Goal: Task Accomplishment & Management: Complete application form

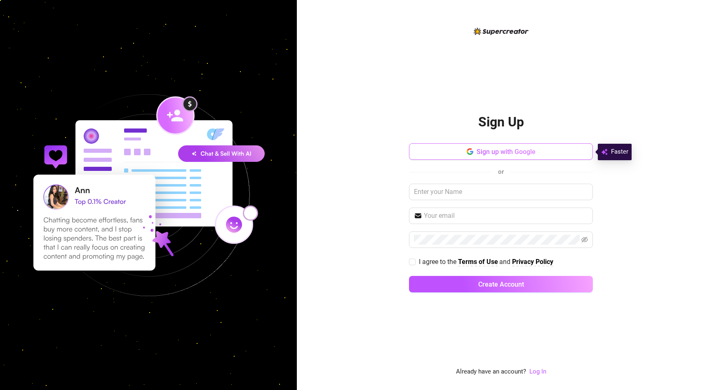
click at [493, 152] on span "Sign up with Google" at bounding box center [506, 152] width 59 height 8
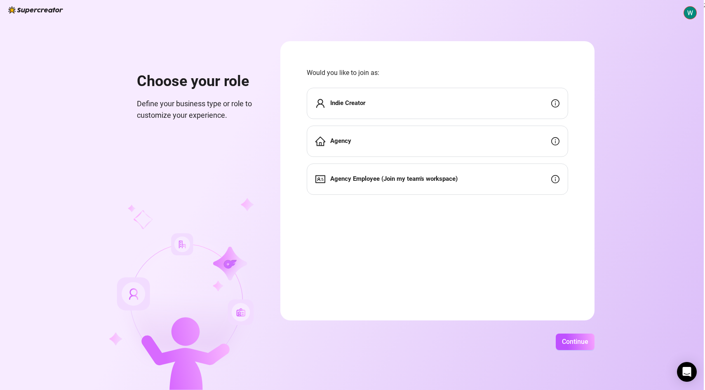
click at [397, 150] on div "Agency" at bounding box center [437, 141] width 261 height 31
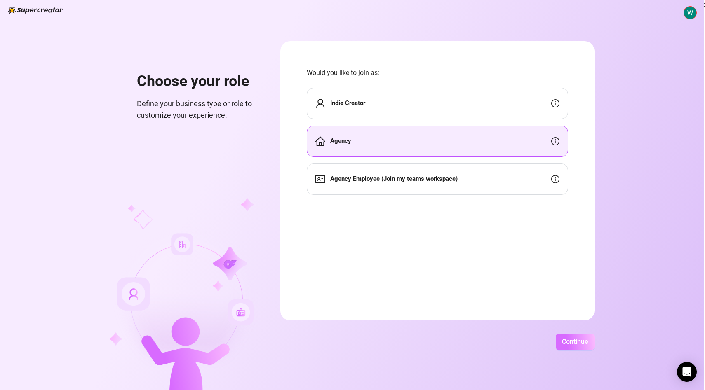
click at [576, 339] on span "Continue" at bounding box center [575, 342] width 26 height 8
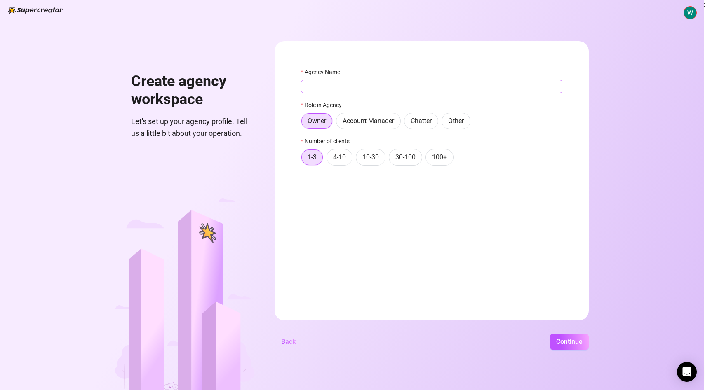
click at [348, 83] on input "Agency Name" at bounding box center [431, 86] width 261 height 13
type input "WorldStar Models"
click at [566, 338] on button "Continue" at bounding box center [569, 342] width 39 height 16
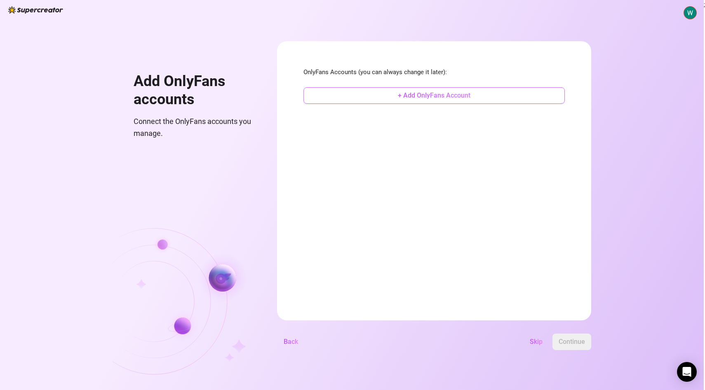
click at [434, 101] on button "+ Add OnlyFans Account" at bounding box center [433, 95] width 261 height 16
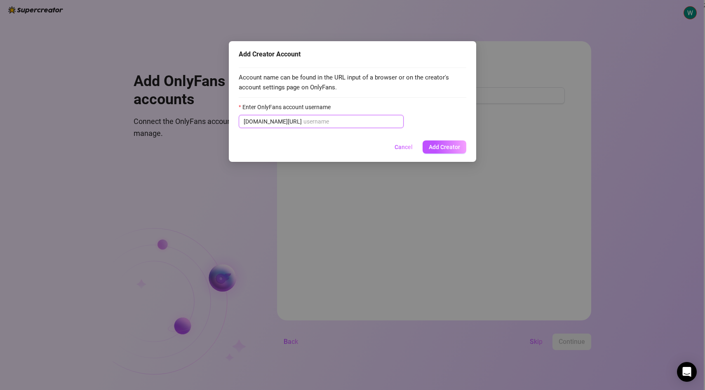
click at [355, 118] on input "Enter OnlyFans account username" at bounding box center [350, 121] width 95 height 9
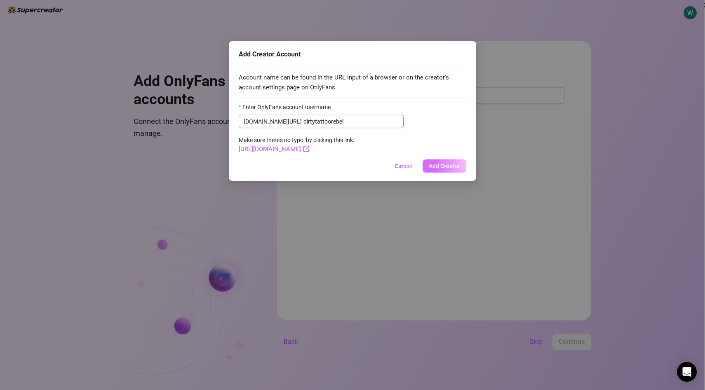
type input "dirtytattoorebel"
click at [442, 171] on button "Add Creator" at bounding box center [445, 166] width 44 height 13
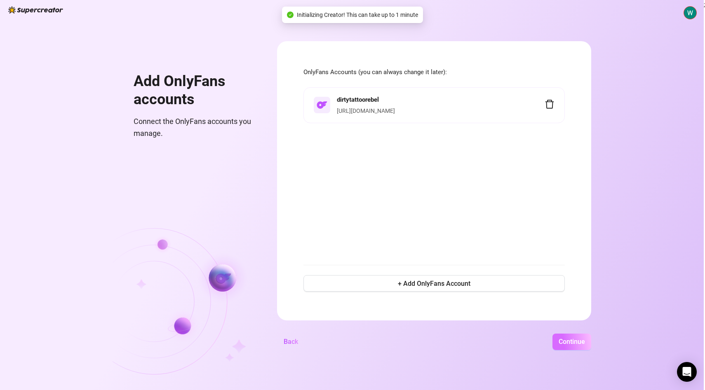
click at [562, 343] on span "Continue" at bounding box center [572, 342] width 26 height 8
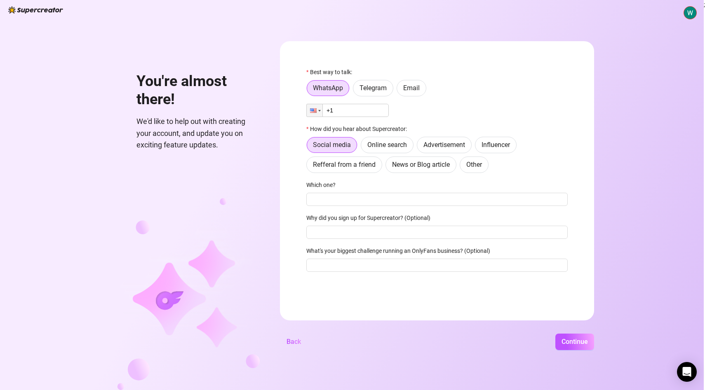
click at [351, 110] on input "+1" at bounding box center [347, 110] width 82 height 13
type input "[PHONE_NUMBER]"
click at [353, 195] on input "Which one?" at bounding box center [436, 199] width 261 height 13
type input "google"
click at [374, 231] on input "Why did you sign up for Supercreator? (Optional)" at bounding box center [436, 232] width 261 height 13
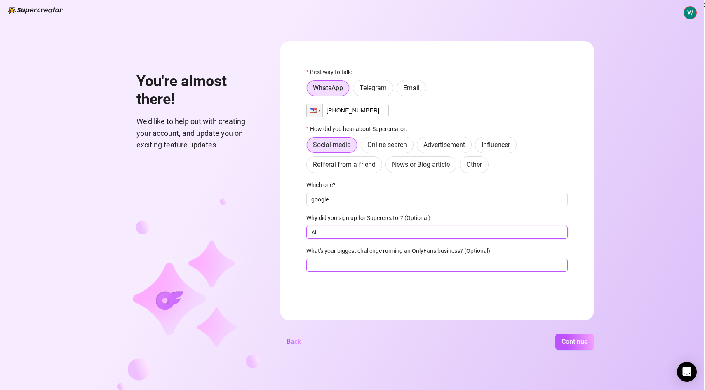
type input "Ai"
click at [389, 268] on input "What's your biggest challenge running an OnlyFans business? (Optional)" at bounding box center [436, 265] width 261 height 13
type input "Chatting"
click at [585, 338] on button "Continue" at bounding box center [574, 342] width 39 height 16
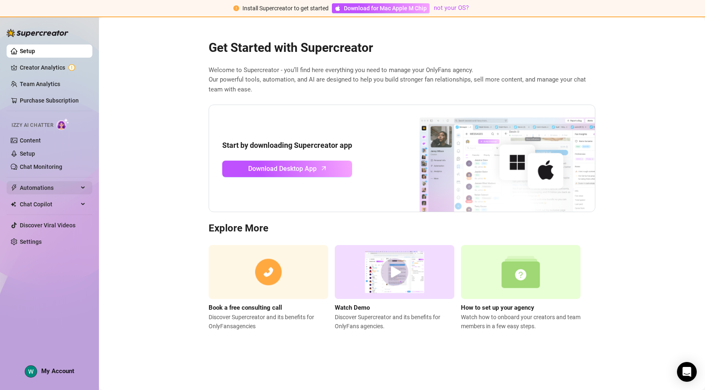
click at [66, 191] on span "Automations" at bounding box center [49, 187] width 59 height 13
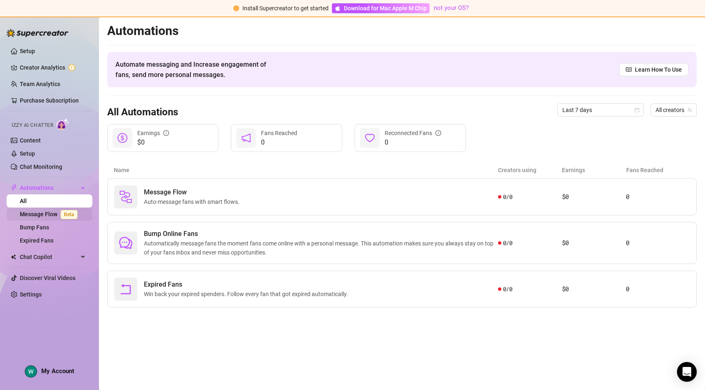
click at [56, 215] on link "Message Flow Beta" at bounding box center [50, 214] width 61 height 7
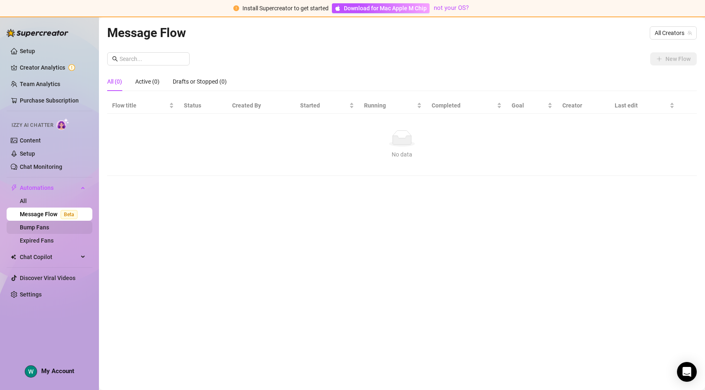
click at [49, 229] on link "Bump Fans" at bounding box center [34, 227] width 29 height 7
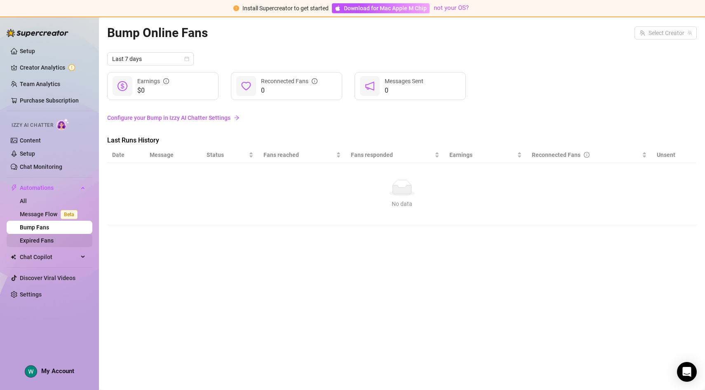
click at [49, 242] on link "Expired Fans" at bounding box center [37, 240] width 34 height 7
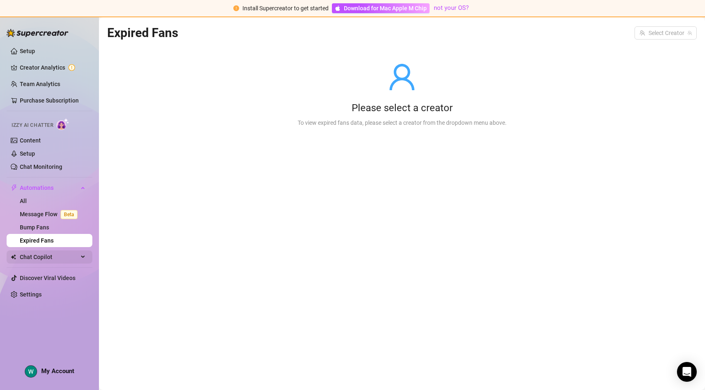
click at [45, 254] on span "Chat Copilot" at bounding box center [49, 257] width 59 height 13
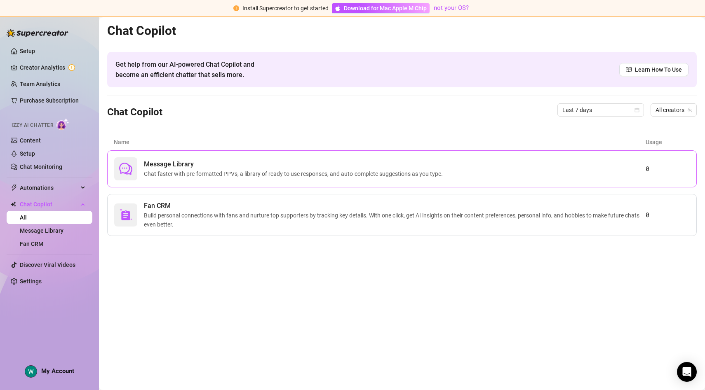
click at [202, 168] on span "Message Library" at bounding box center [295, 165] width 302 height 10
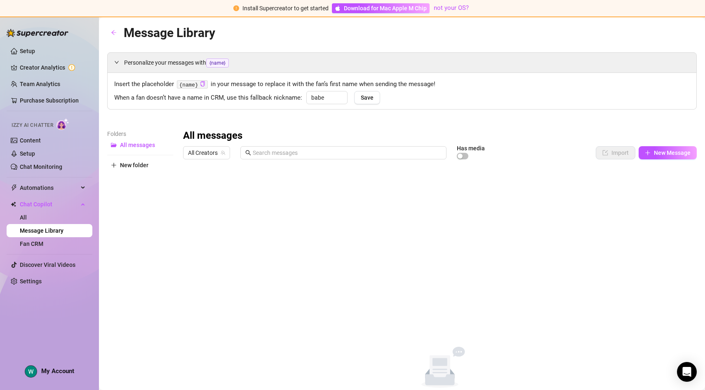
click at [40, 231] on link "Message Library" at bounding box center [42, 231] width 44 height 7
click at [43, 243] on link "Fan CRM" at bounding box center [32, 244] width 24 height 7
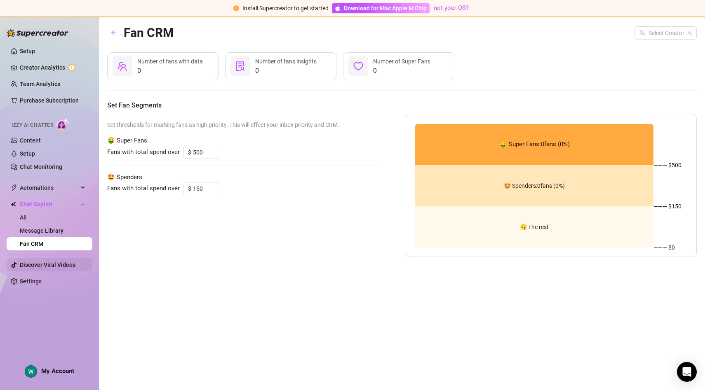
click at [43, 262] on link "Discover Viral Videos" at bounding box center [48, 265] width 56 height 7
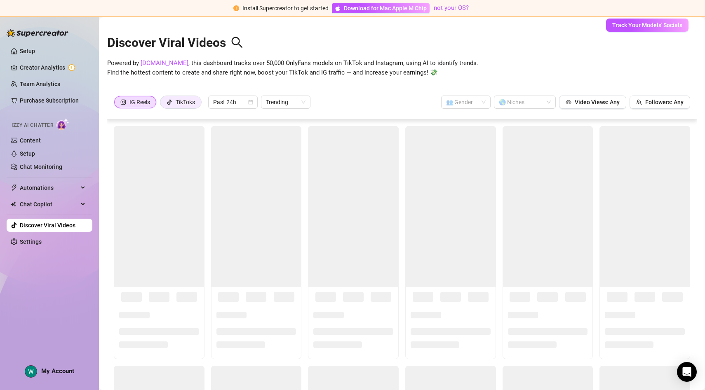
click at [195, 103] on div "TikToks" at bounding box center [185, 102] width 19 height 12
click at [162, 104] on input "TikToks" at bounding box center [162, 104] width 0 height 0
click at [152, 101] on label "IG Reels" at bounding box center [135, 102] width 43 height 13
click at [116, 104] on input "IG Reels" at bounding box center [116, 104] width 0 height 0
click at [502, 101] on div at bounding box center [521, 102] width 50 height 12
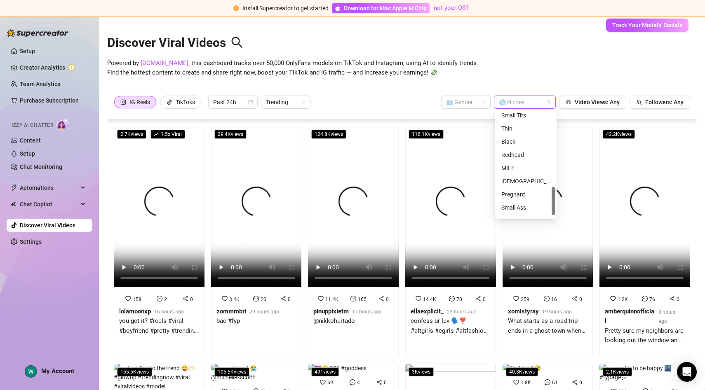
scroll to position [290, 0]
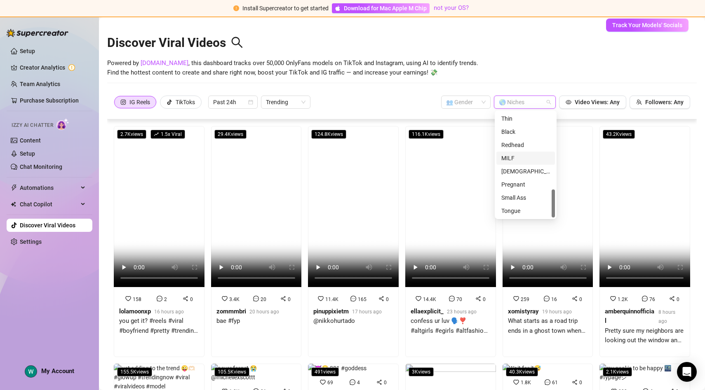
click at [517, 157] on div "MILF" at bounding box center [525, 158] width 49 height 9
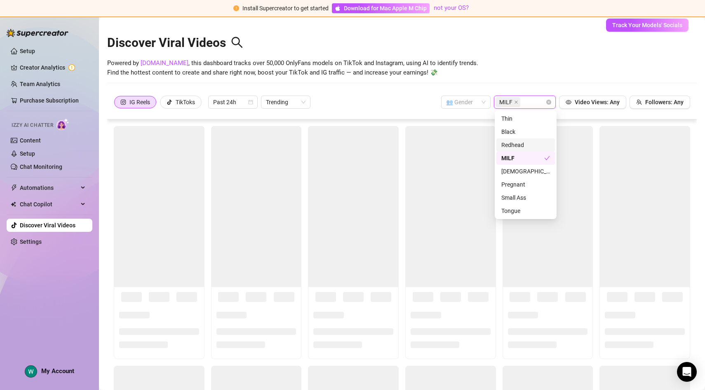
click at [491, 80] on div "Discover Viral Videos Powered by [DOMAIN_NAME] , this dashboard tracks over 50,…" at bounding box center [402, 58] width 590 height 70
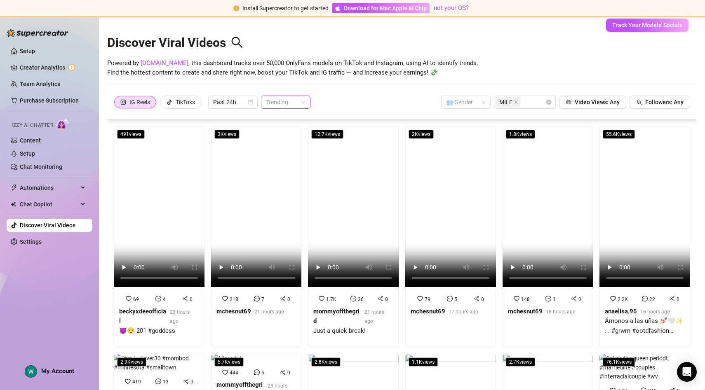
click at [284, 103] on span "Trending" at bounding box center [286, 102] width 40 height 12
click at [279, 130] on div "Most Views" at bounding box center [287, 131] width 36 height 9
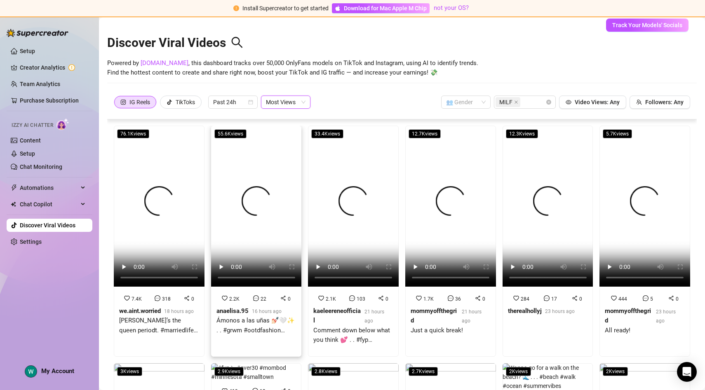
scroll to position [0, 0]
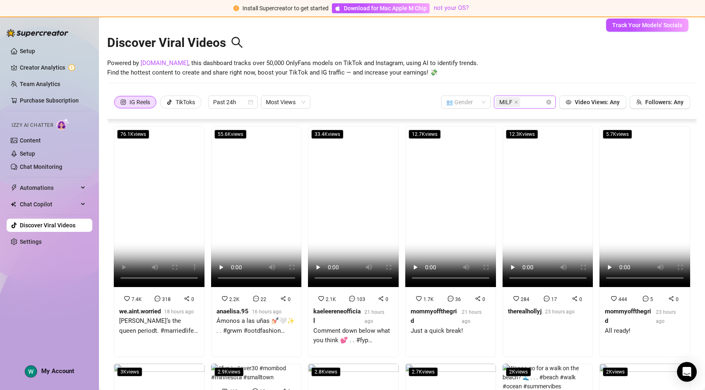
click at [546, 101] on div "MILF" at bounding box center [525, 102] width 62 height 13
click at [520, 159] on div "Chubby" at bounding box center [525, 158] width 49 height 9
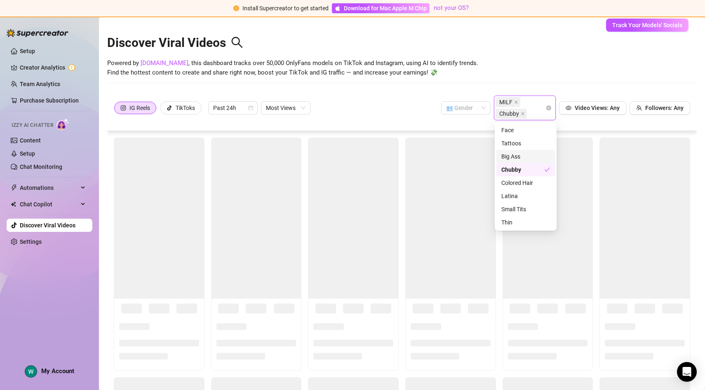
click at [445, 78] on div "Discover Viral Videos Powered by [DOMAIN_NAME] , this dashboard tracks over 50,…" at bounding box center [402, 58] width 590 height 70
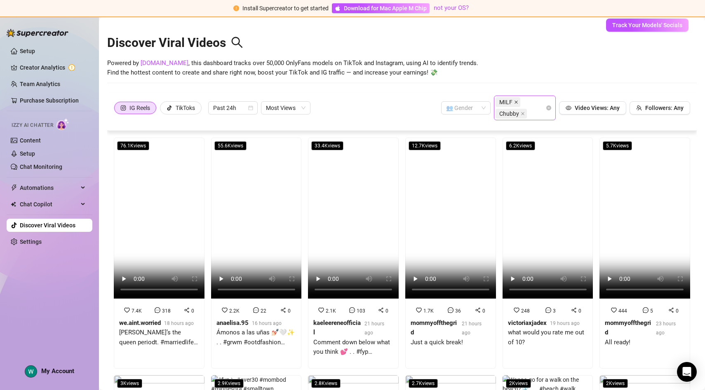
click at [515, 101] on icon "close" at bounding box center [516, 102] width 4 height 4
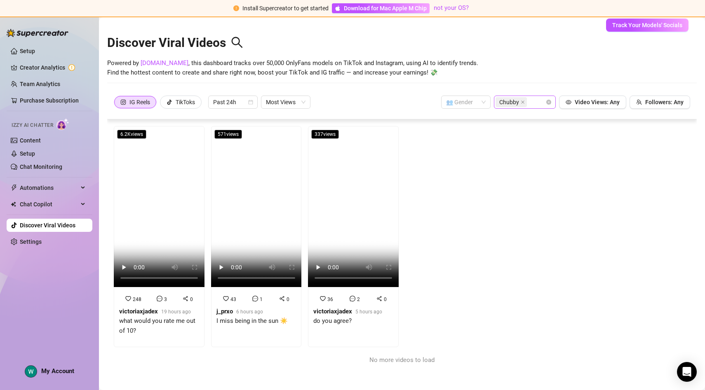
click at [543, 101] on div "Chubby" at bounding box center [521, 102] width 50 height 12
click at [518, 127] on div "Tattoos" at bounding box center [525, 131] width 49 height 9
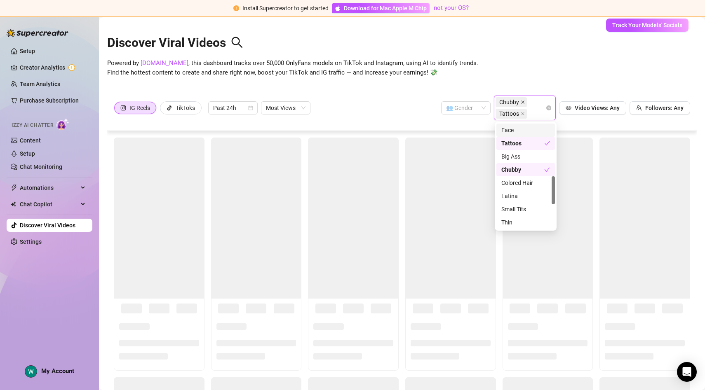
click at [523, 102] on icon "close" at bounding box center [522, 102] width 3 height 3
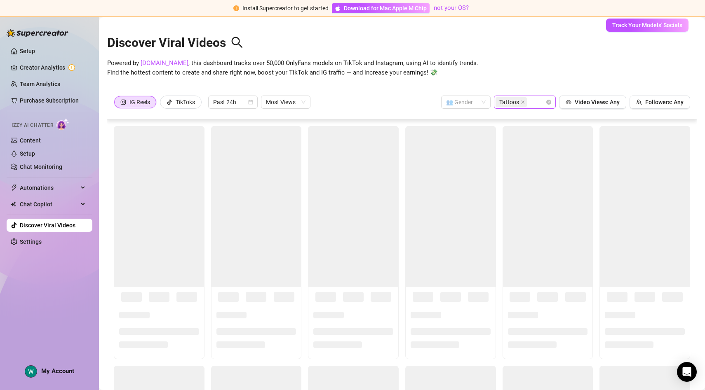
click at [384, 92] on div "Discover Viral Videos Powered by [DOMAIN_NAME] , this dashboard tracks over 50,…" at bounding box center [402, 58] width 590 height 70
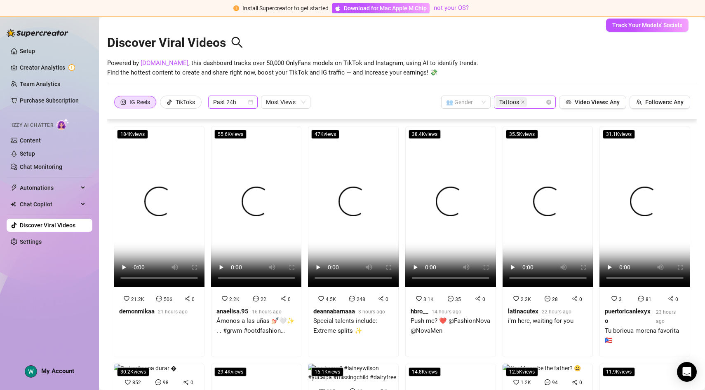
click at [228, 104] on span "Past 24h" at bounding box center [233, 102] width 40 height 12
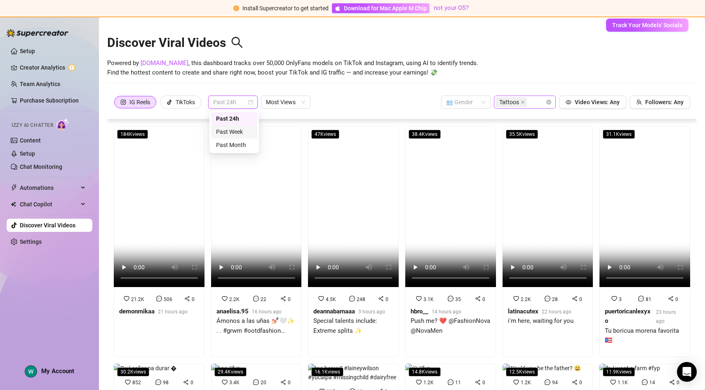
click at [232, 132] on div "Past Week" at bounding box center [234, 131] width 36 height 9
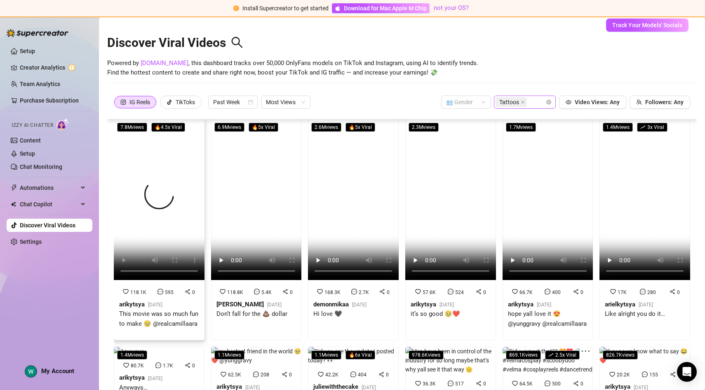
scroll to position [0, 0]
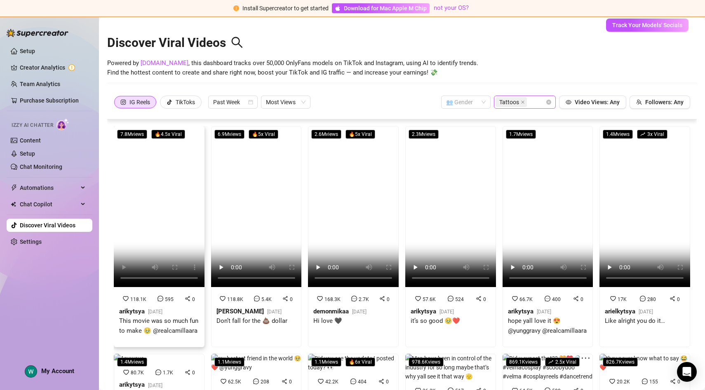
click at [150, 242] on video at bounding box center [159, 206] width 91 height 161
click at [261, 199] on video at bounding box center [256, 206] width 91 height 161
click at [347, 224] on video at bounding box center [353, 206] width 91 height 161
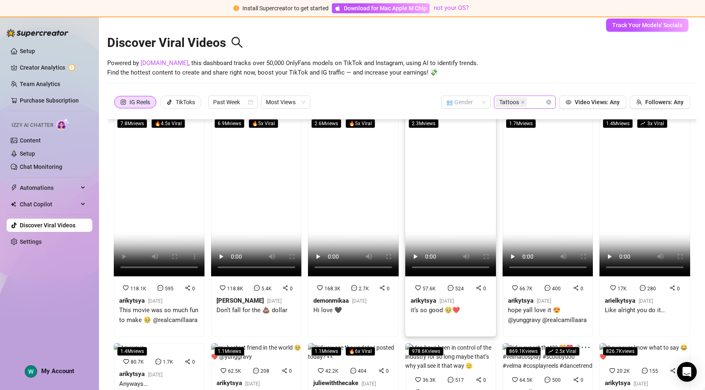
scroll to position [12, 0]
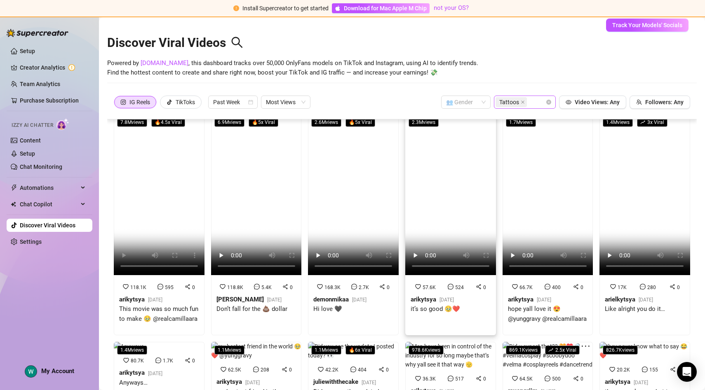
click at [467, 214] on video at bounding box center [450, 194] width 91 height 161
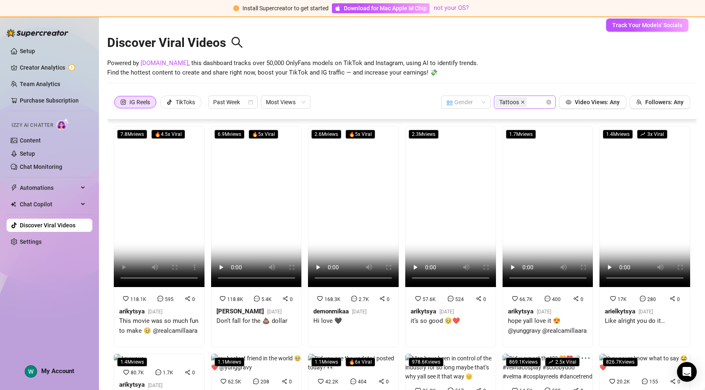
click at [522, 103] on icon "close" at bounding box center [523, 102] width 4 height 4
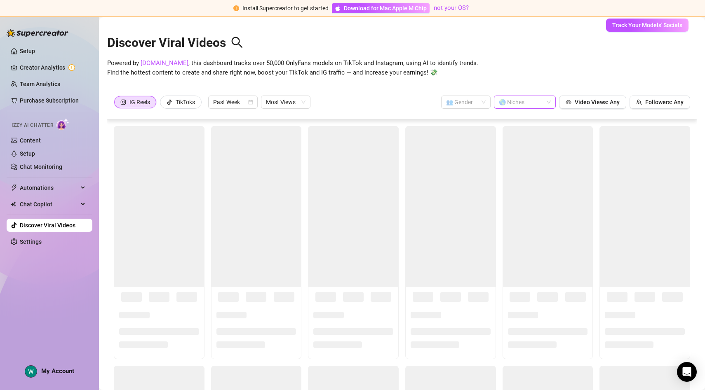
click at [544, 103] on div at bounding box center [521, 102] width 50 height 12
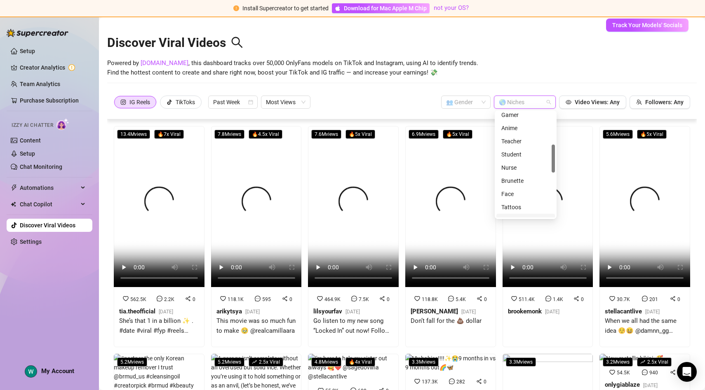
scroll to position [122, 0]
click at [520, 142] on div "Teacher" at bounding box center [525, 141] width 49 height 9
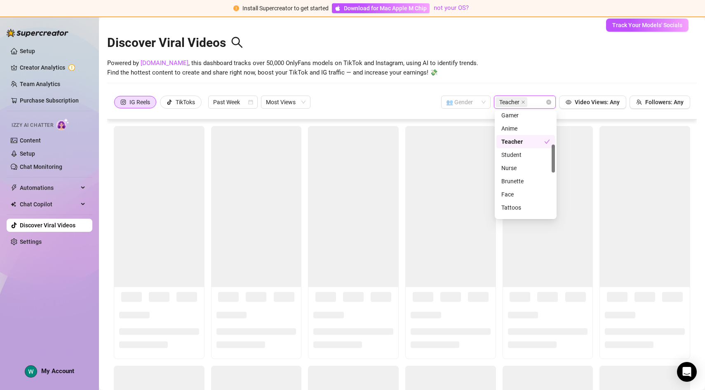
click at [421, 78] on div "Discover Viral Videos Powered by [DOMAIN_NAME] , this dashboard tracks over 50,…" at bounding box center [402, 58] width 590 height 70
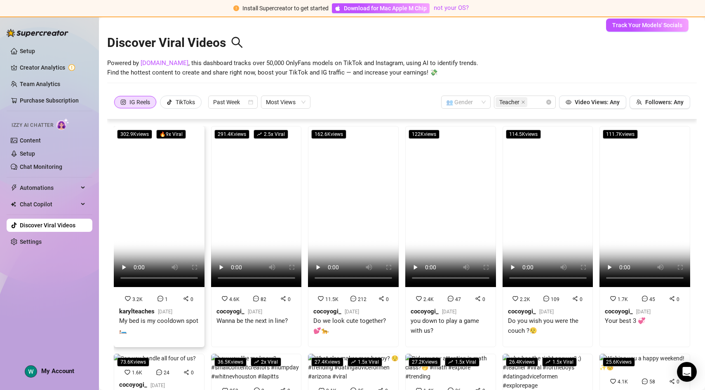
click at [160, 204] on video at bounding box center [159, 206] width 91 height 161
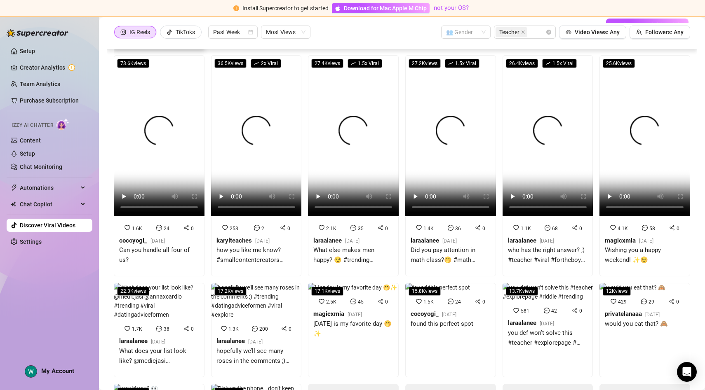
scroll to position [91, 0]
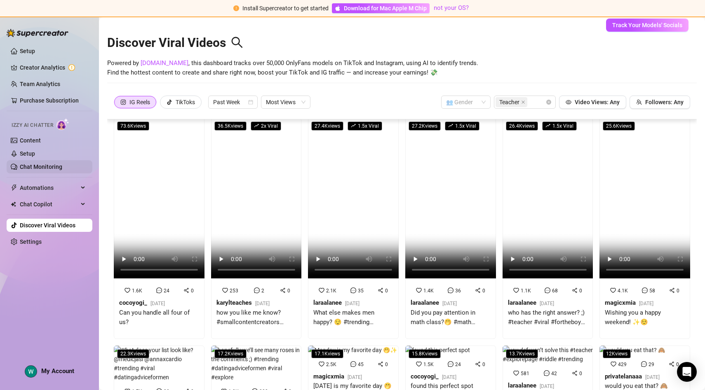
click at [47, 164] on link "Chat Monitoring" at bounding box center [41, 167] width 42 height 7
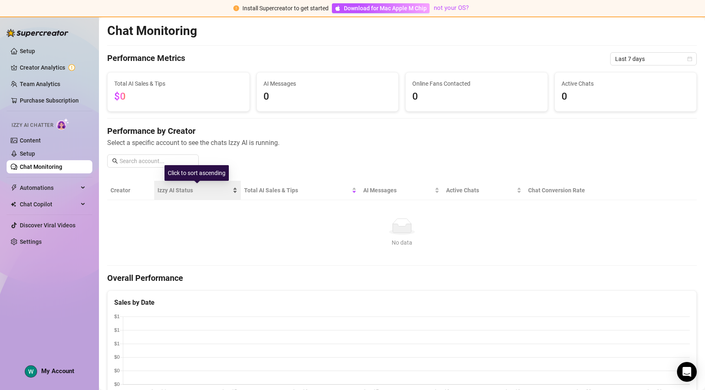
click at [184, 190] on span "Izzy AI Status" at bounding box center [193, 190] width 73 height 9
click at [35, 152] on link "Setup" at bounding box center [27, 153] width 15 height 7
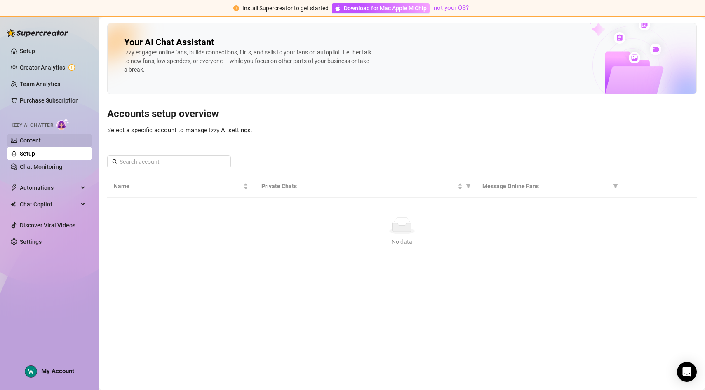
click at [41, 139] on link "Content" at bounding box center [30, 140] width 21 height 7
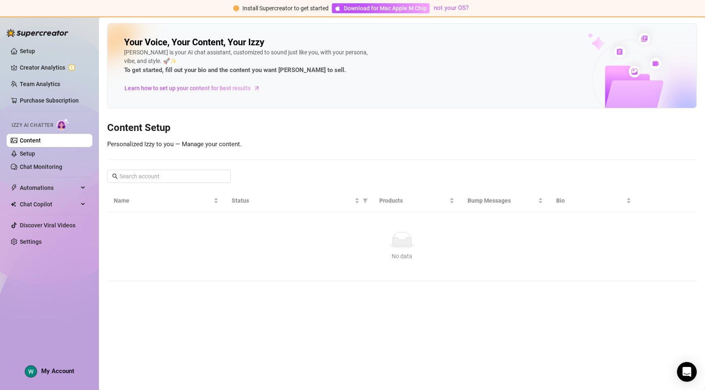
click at [56, 123] on div "Izzy AI Chatter" at bounding box center [49, 124] width 74 height 12
click at [47, 126] on span "Izzy AI Chatter" at bounding box center [33, 126] width 42 height 8
click at [141, 177] on input "text" at bounding box center [170, 176] width 100 height 9
click at [194, 86] on span "Learn how to set up your content for best results" at bounding box center [188, 88] width 126 height 9
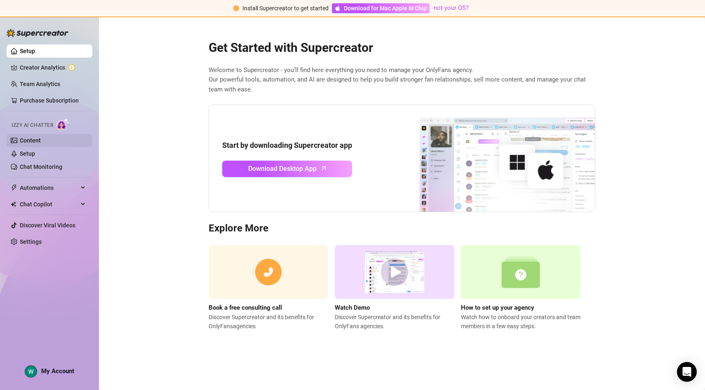
click at [29, 142] on link "Content" at bounding box center [30, 140] width 21 height 7
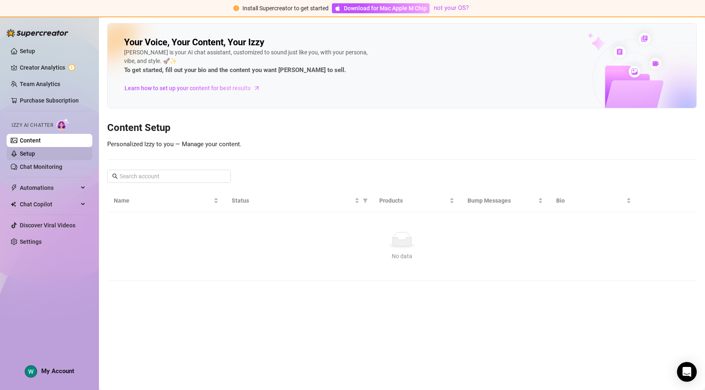
click at [31, 155] on link "Setup" at bounding box center [27, 153] width 15 height 7
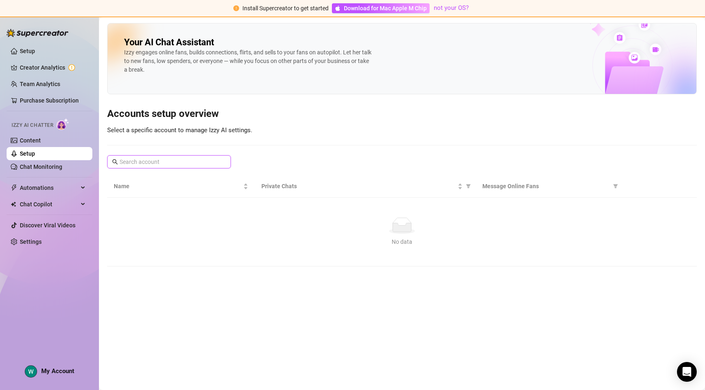
click at [148, 162] on input "text" at bounding box center [170, 161] width 100 height 9
click at [380, 5] on span "Download for Mac Apple M Chip" at bounding box center [385, 8] width 83 height 9
